Goal: Navigation & Orientation: Find specific page/section

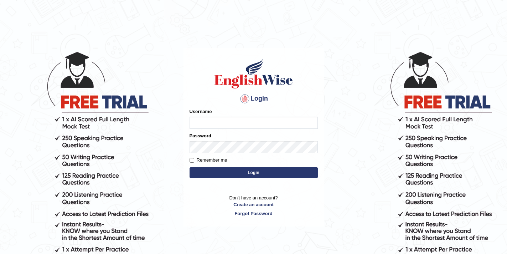
type input "ary0007"
click at [229, 121] on input "ary0007" at bounding box center [254, 123] width 128 height 12
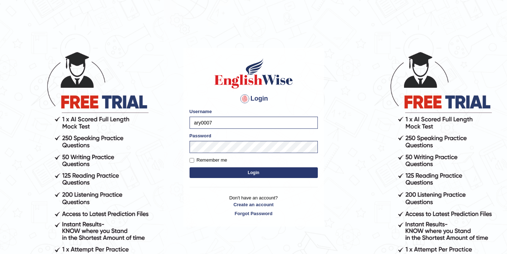
click at [211, 169] on button "Login" at bounding box center [254, 172] width 128 height 11
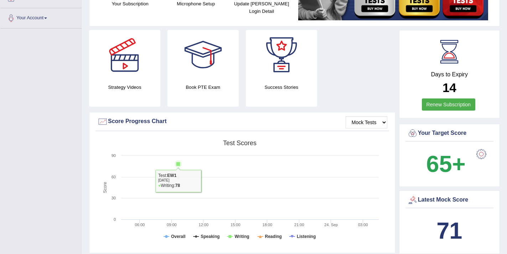
scroll to position [321, 0]
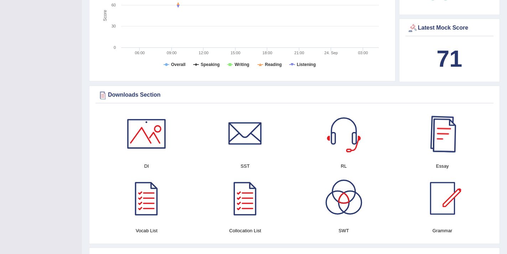
click at [440, 135] on div at bounding box center [443, 134] width 50 height 50
